Goal: Task Accomplishment & Management: Manage account settings

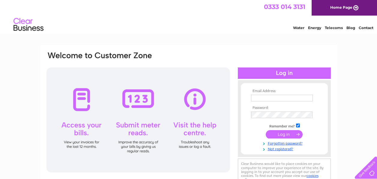
type input "[EMAIL_ADDRESS][DOMAIN_NAME]"
click at [285, 134] on input "submit" at bounding box center [284, 134] width 37 height 8
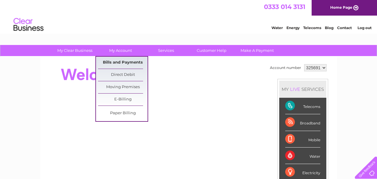
click at [119, 64] on link "Bills and Payments" at bounding box center [123, 63] width 50 height 12
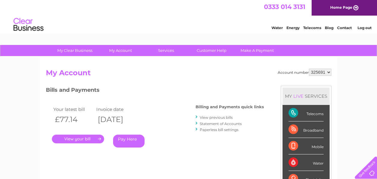
click at [79, 139] on link "." at bounding box center [78, 139] width 52 height 9
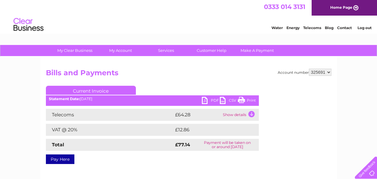
click at [205, 101] on link "PDF" at bounding box center [211, 101] width 18 height 9
